Goal: Information Seeking & Learning: Find specific page/section

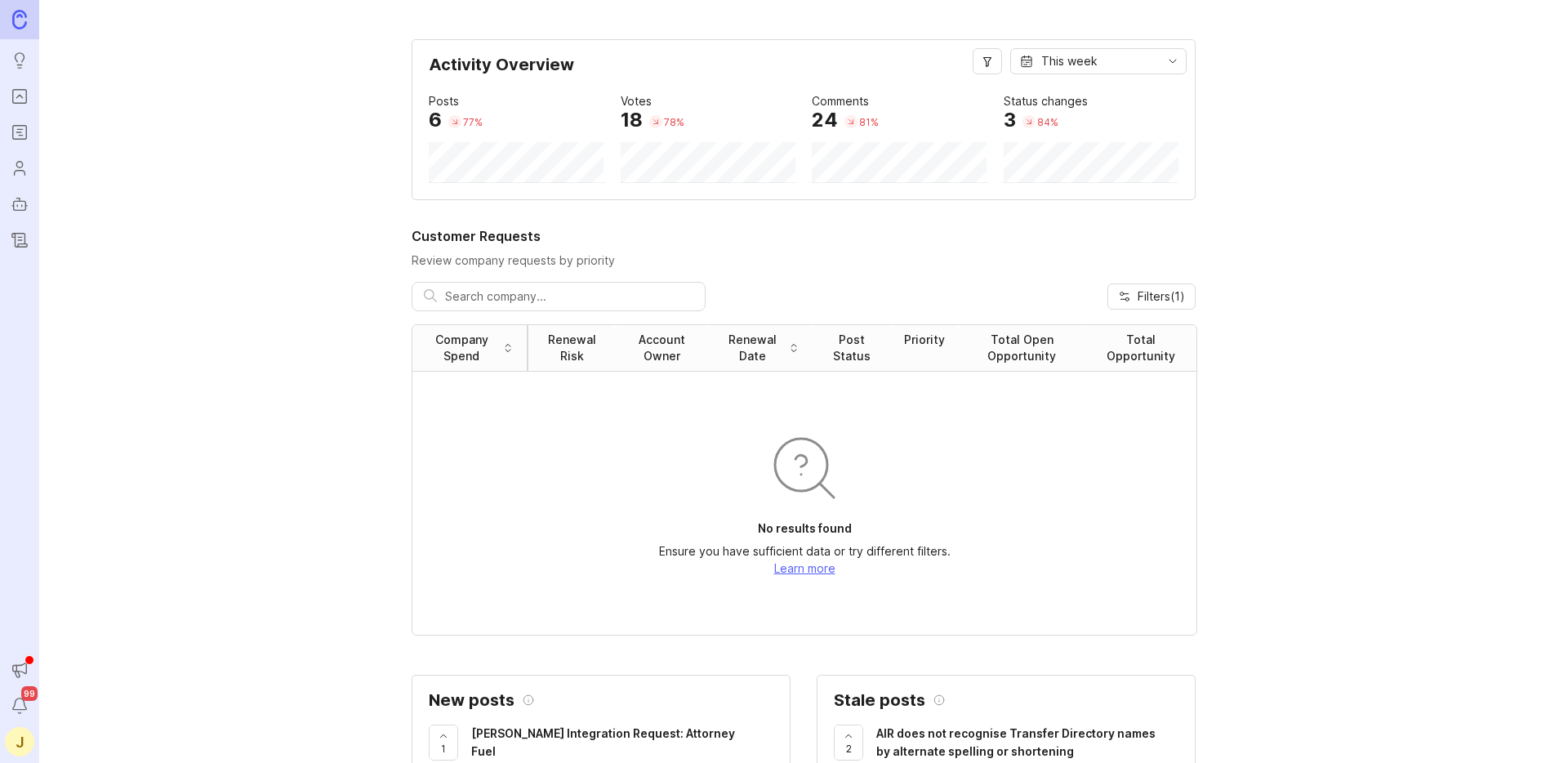
click at [23, 95] on icon "Portal" at bounding box center [20, 96] width 18 height 20
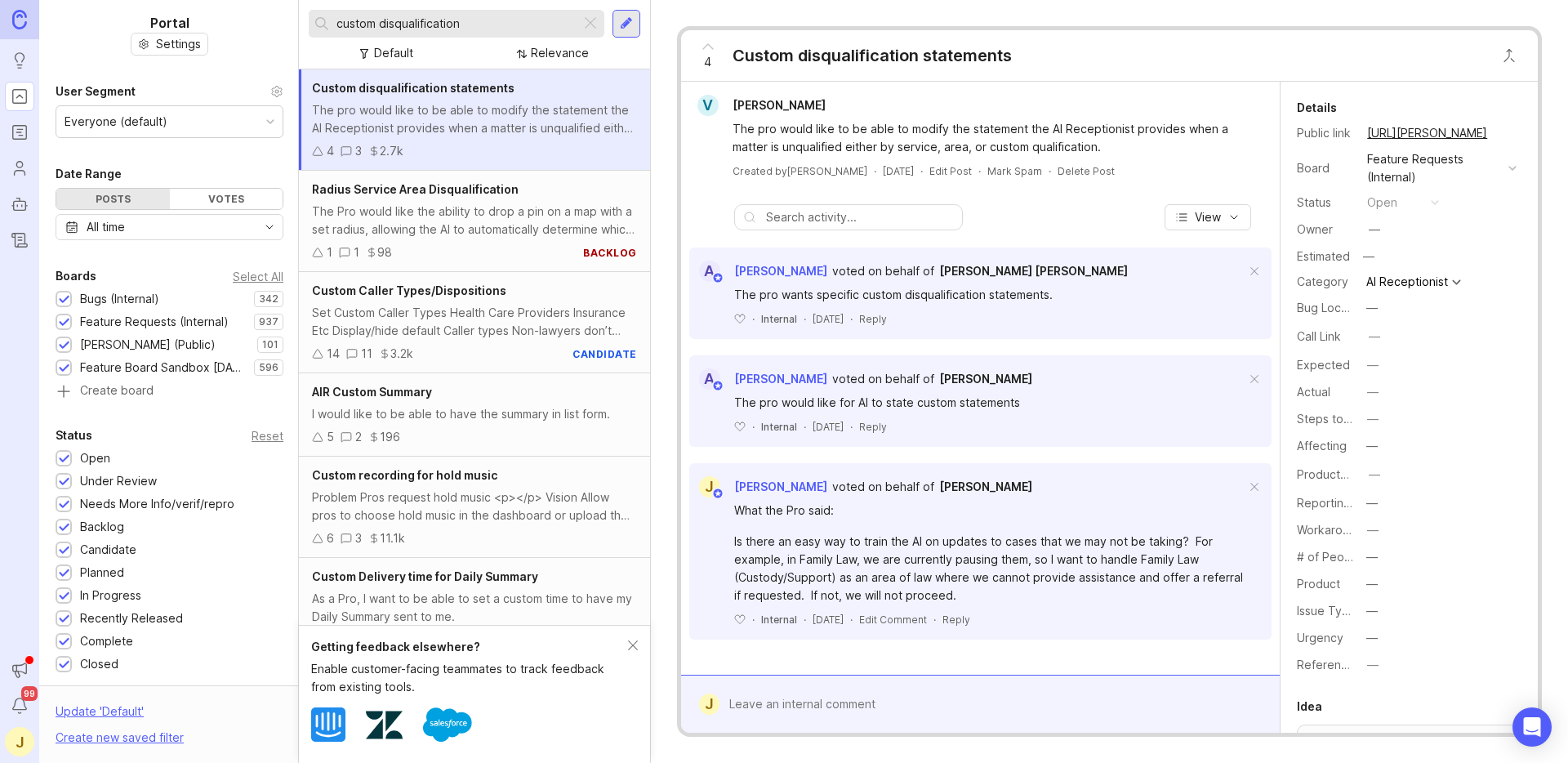
click at [588, 26] on div at bounding box center [590, 23] width 20 height 21
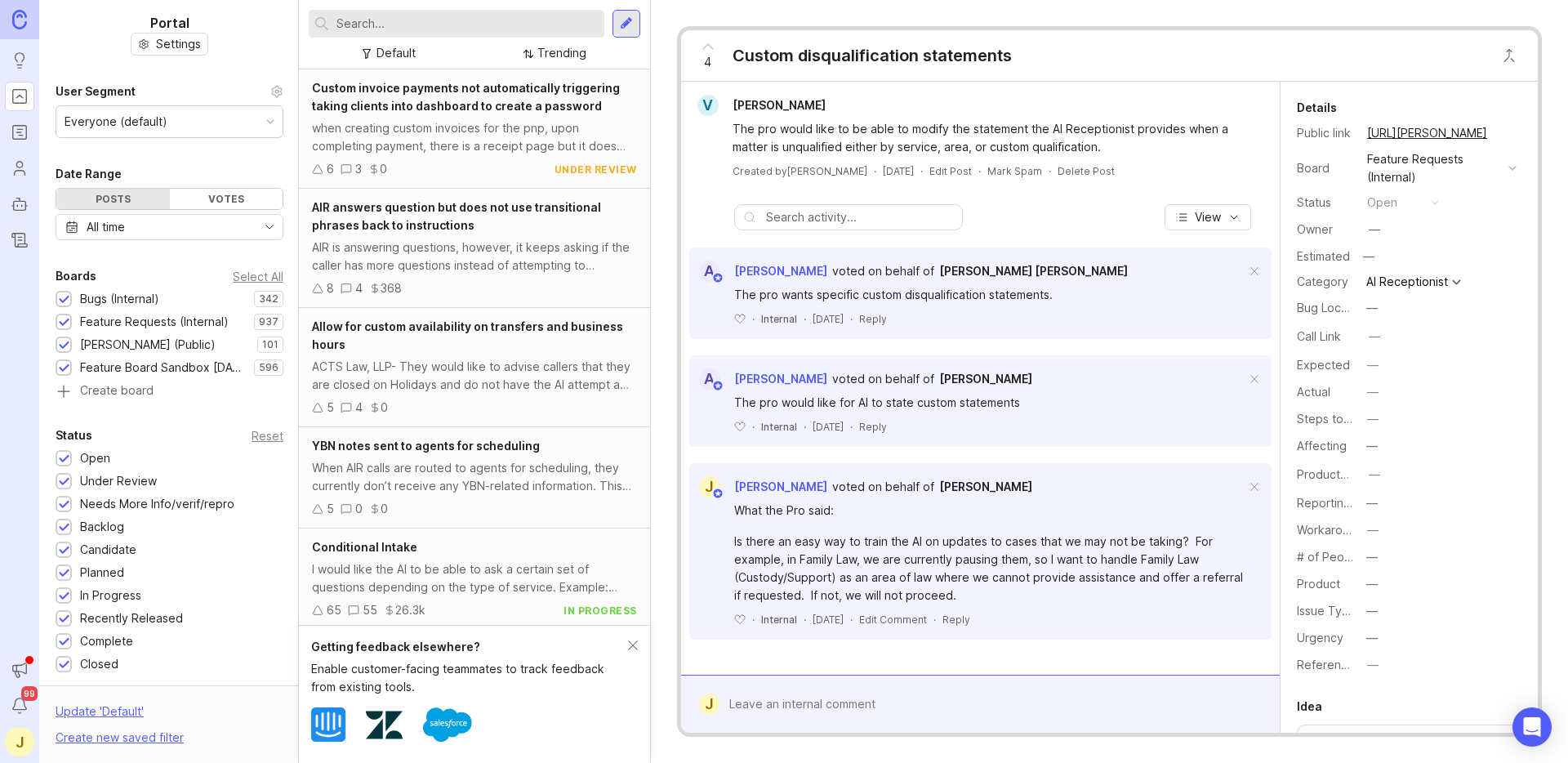
click at [533, 25] on input "text" at bounding box center [468, 24] width 261 height 18
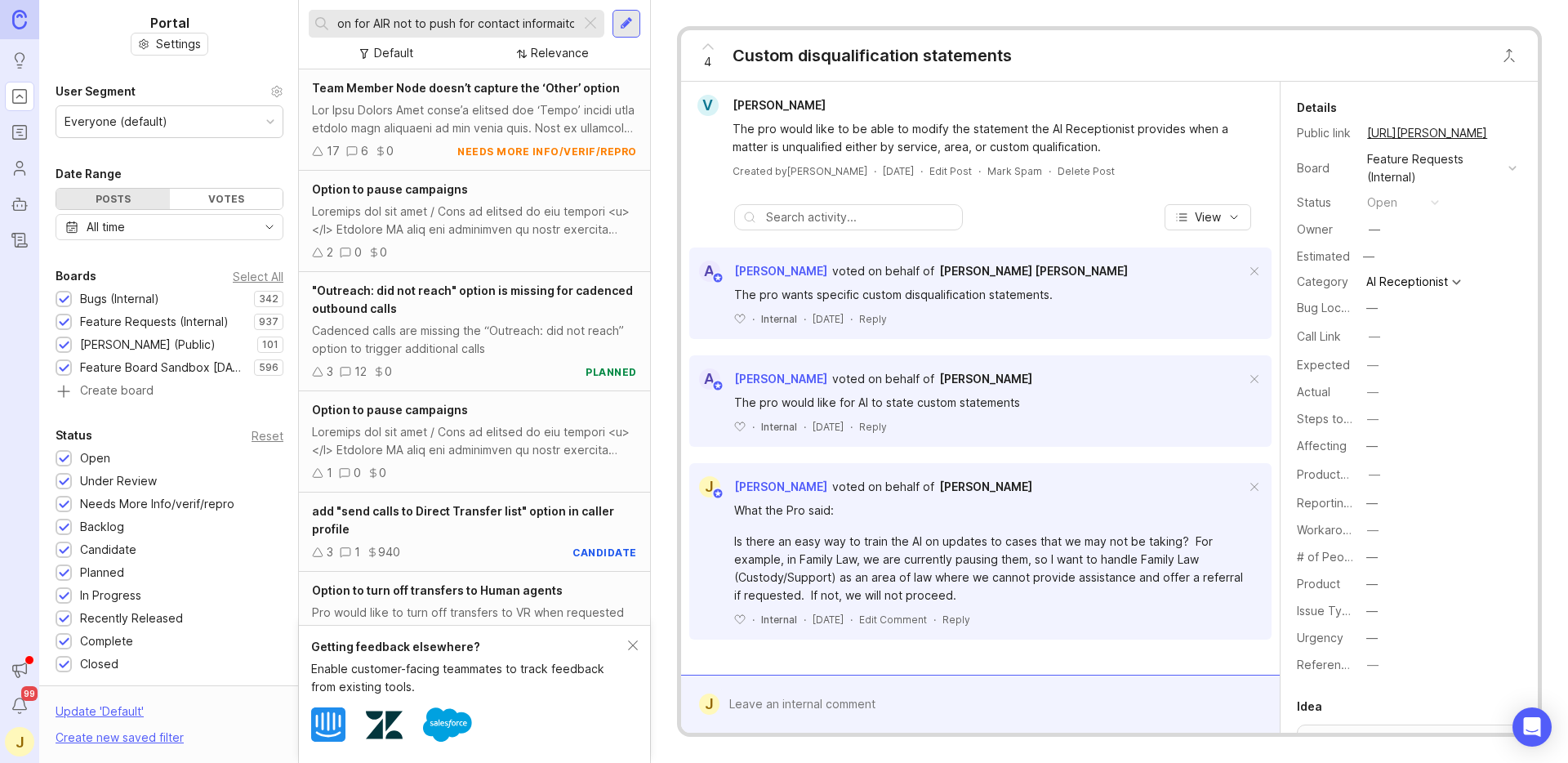
scroll to position [0, 30]
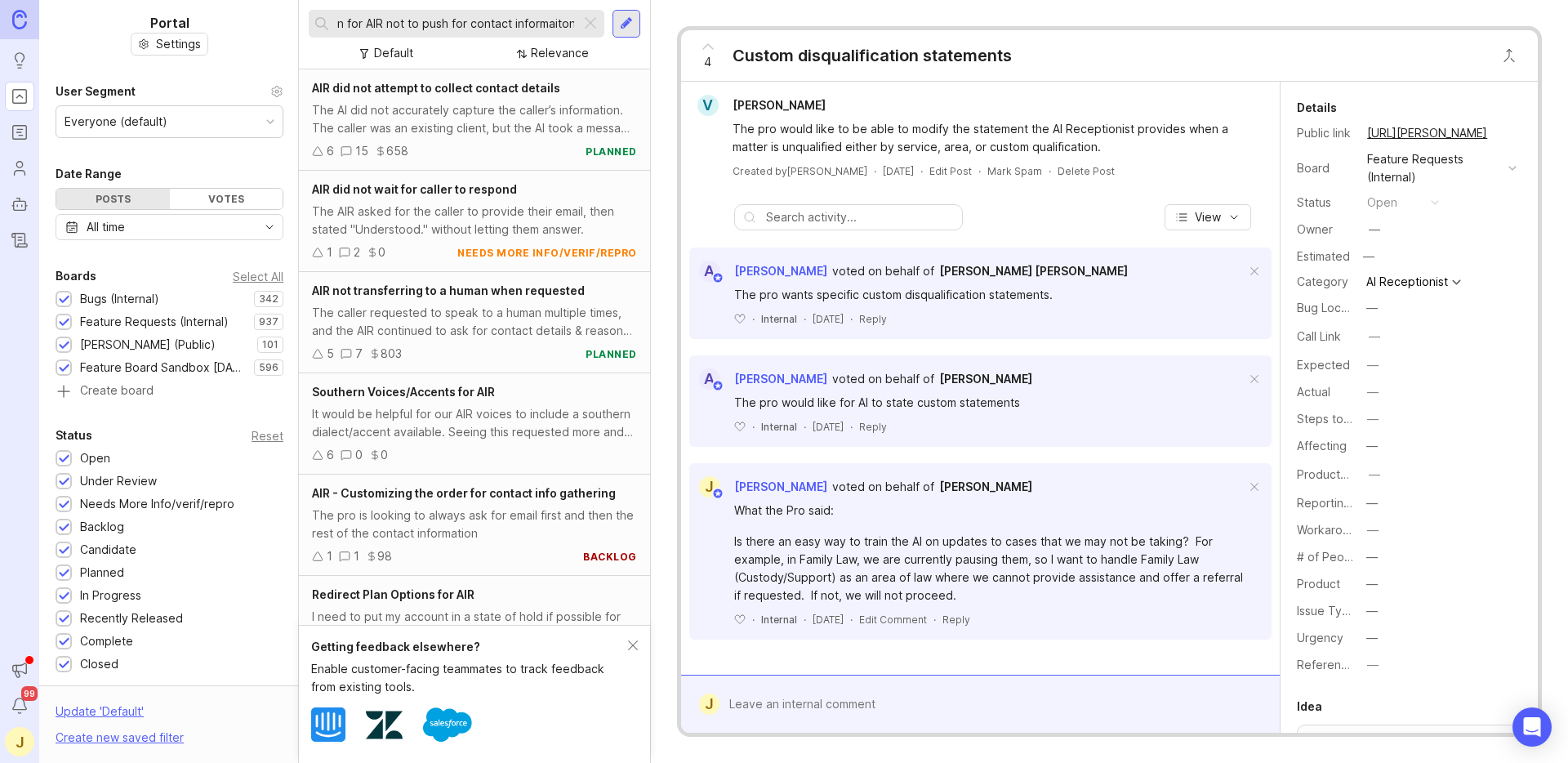
type input "Option for AIR not to push for contact informaiton"
drag, startPoint x: 595, startPoint y: 21, endPoint x: 928, endPoint y: 19, distance: 333.0
click at [597, 21] on div at bounding box center [590, 23] width 20 height 21
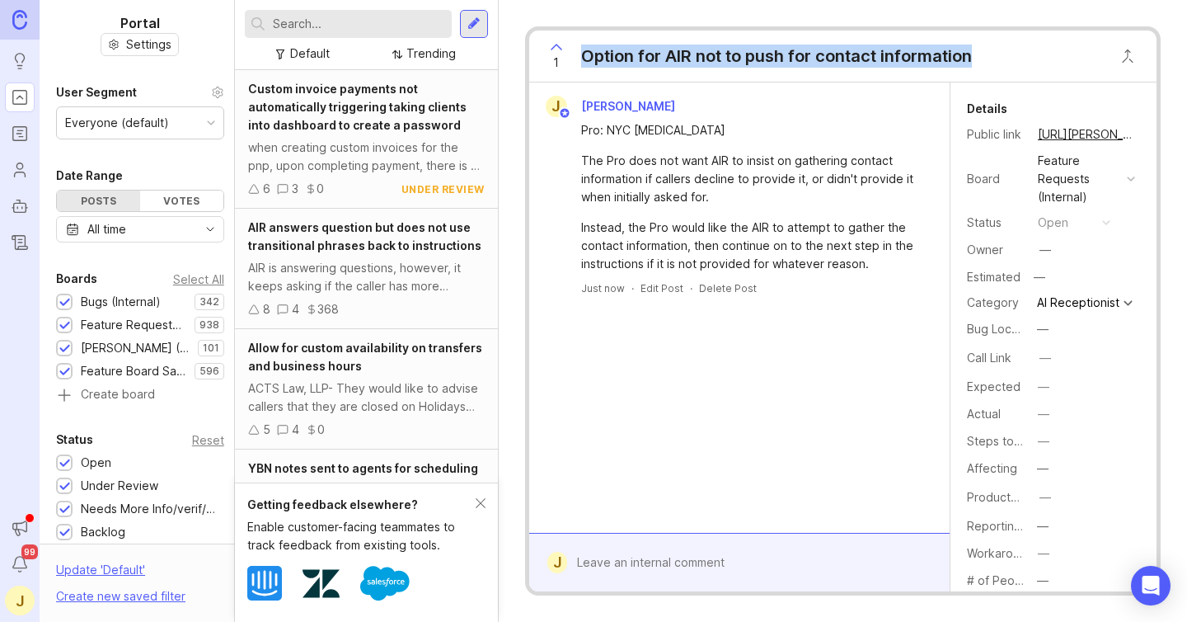
scroll to position [328, 0]
